Goal: Transaction & Acquisition: Purchase product/service

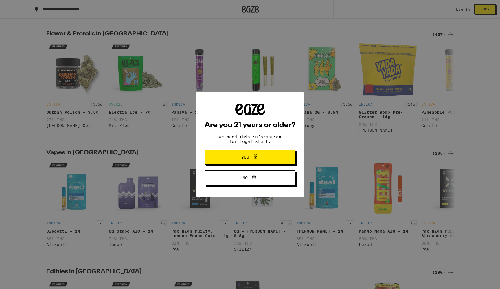
click at [247, 115] on div "Are you 21 years or older? We need this information for legal stuff. Yes No" at bounding box center [250, 145] width 91 height 82
click at [236, 157] on span "Yes" at bounding box center [250, 157] width 44 height 8
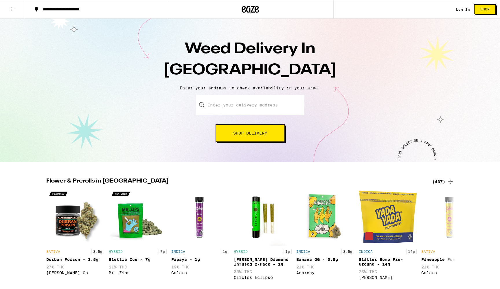
click at [215, 105] on input "Enter your delivery address" at bounding box center [250, 105] width 108 height 20
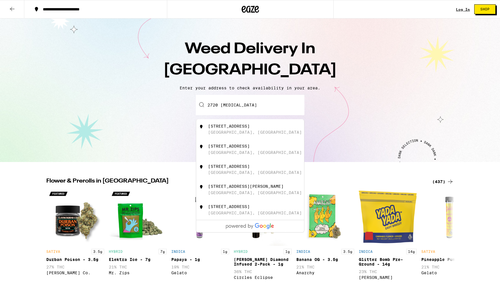
click at [249, 135] on div "[GEOGRAPHIC_DATA], [GEOGRAPHIC_DATA]" at bounding box center [255, 132] width 94 height 5
type input "[STREET_ADDRESS]"
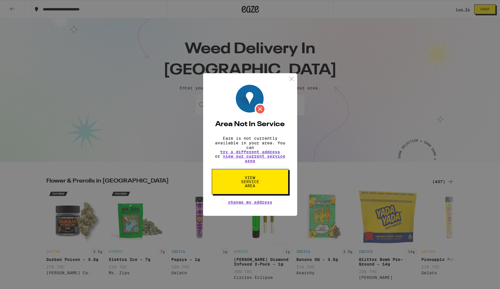
click at [282, 181] on button "View Service Area" at bounding box center [250, 181] width 77 height 25
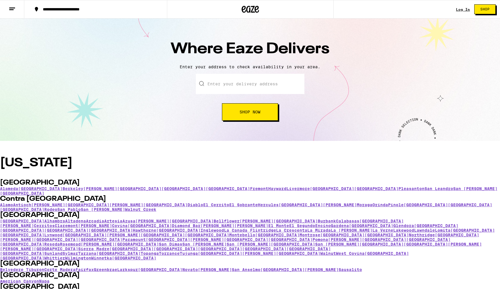
click at [253, 83] on input "text" at bounding box center [250, 84] width 108 height 20
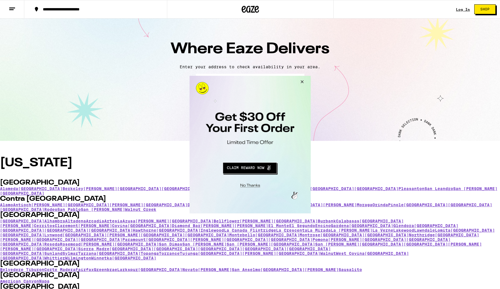
click at [302, 81] on button "Close Modal" at bounding box center [301, 83] width 16 height 14
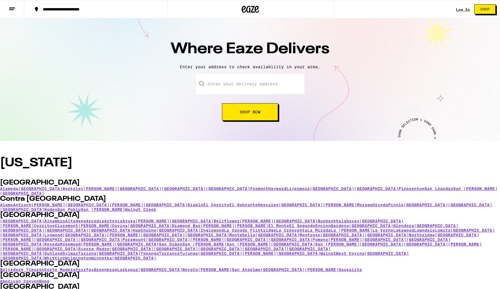
click at [278, 81] on input "text" at bounding box center [250, 84] width 108 height 20
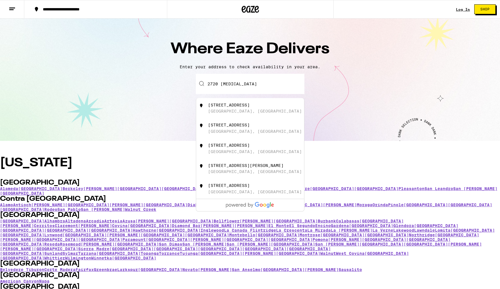
click at [236, 106] on div "[STREET_ADDRESS]" at bounding box center [229, 105] width 42 height 5
type input "[STREET_ADDRESS]"
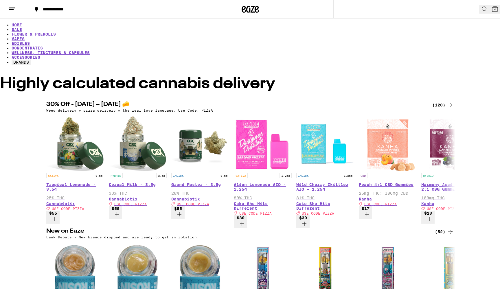
click at [481, 8] on icon at bounding box center [484, 8] width 7 height 7
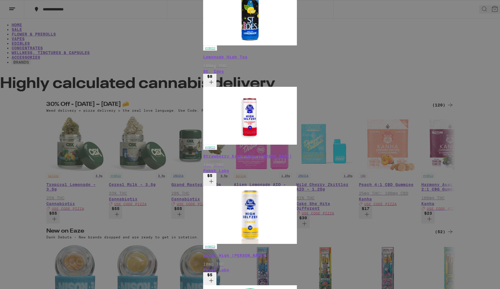
type input "drink"
